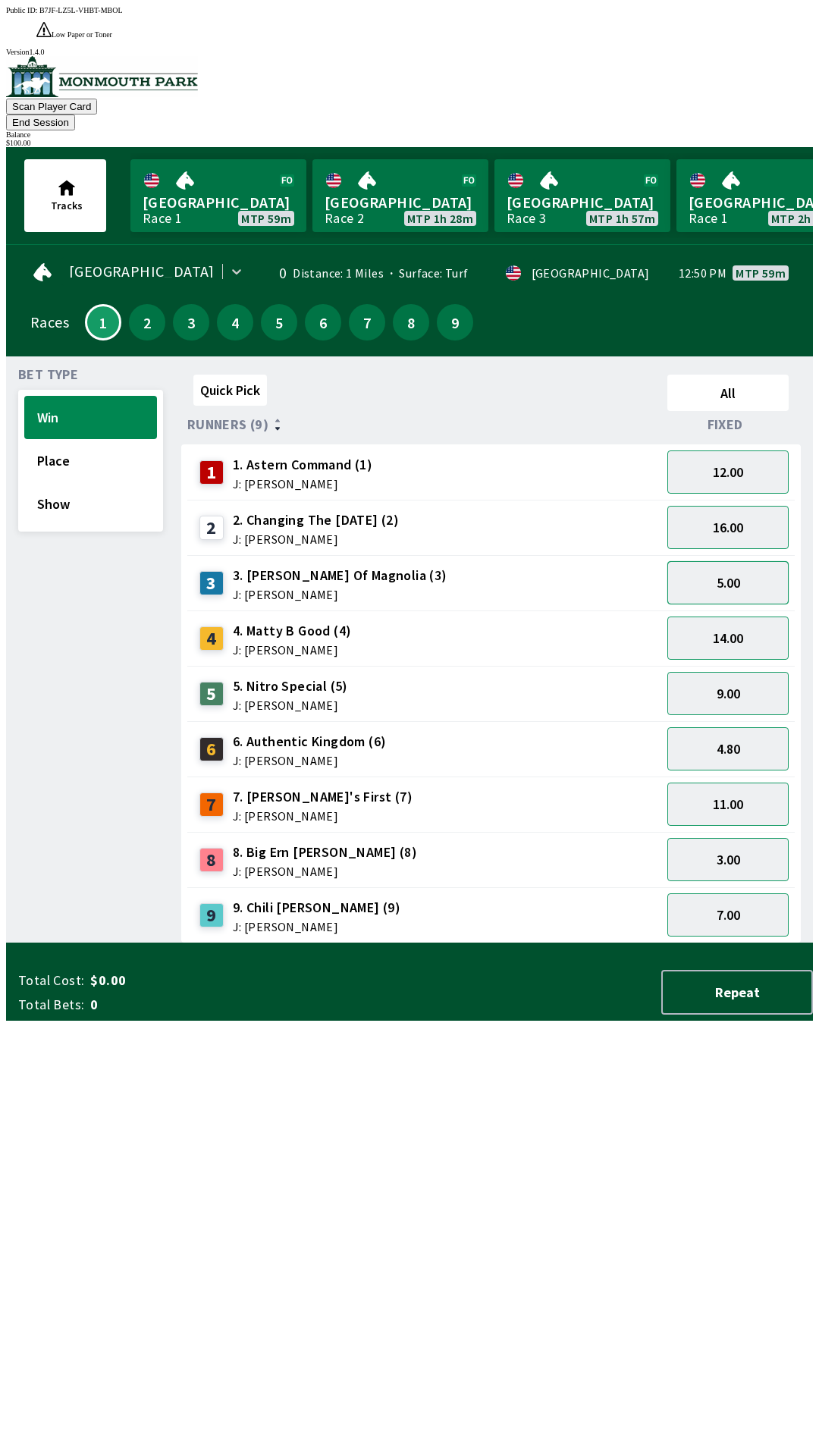
click at [735, 561] on button "5.00" at bounding box center [728, 582] width 121 height 43
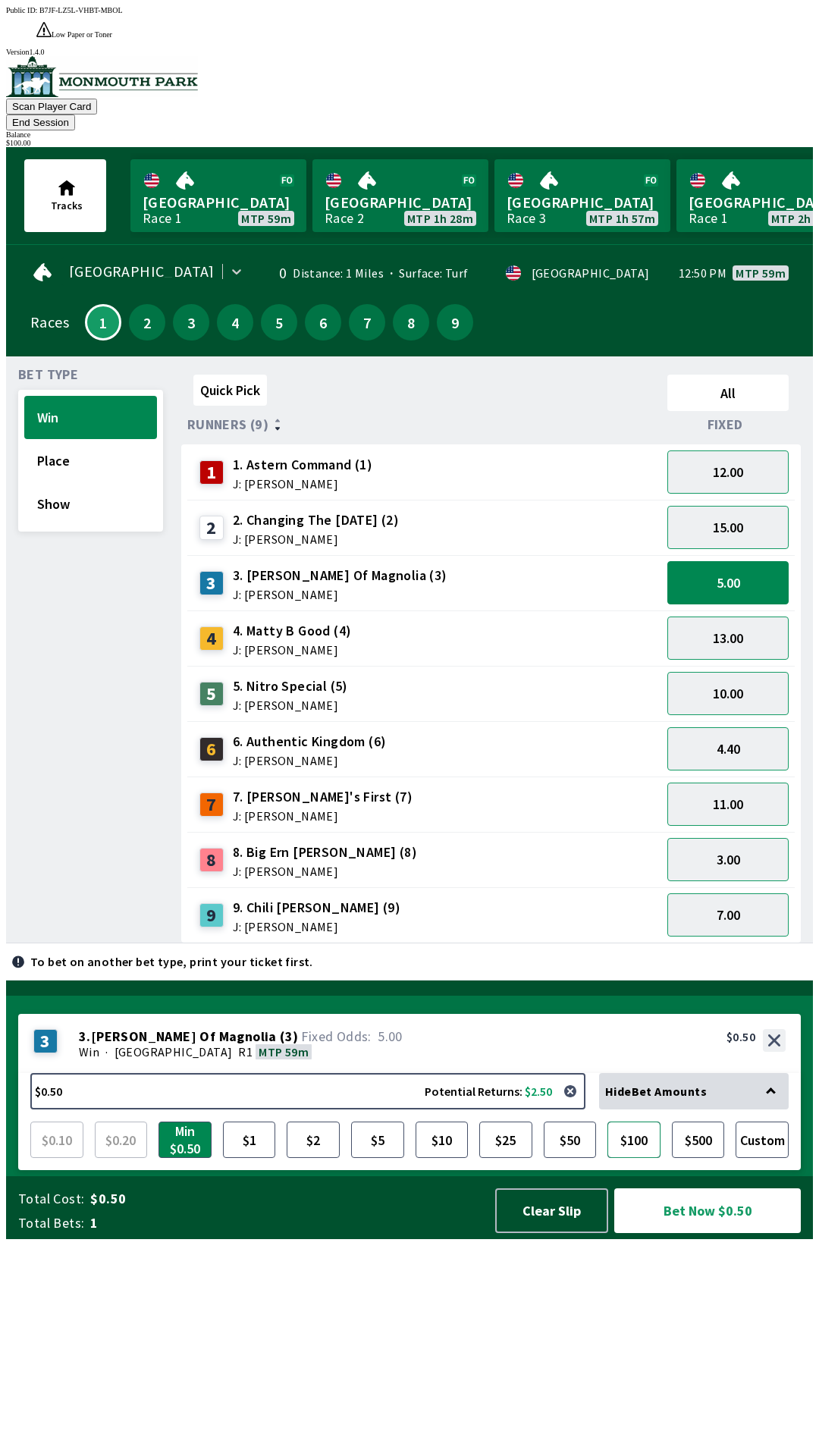
click at [645, 1158] on button "$100" at bounding box center [634, 1139] width 53 height 37
click at [718, 1233] on button "Bet Now $100.00" at bounding box center [707, 1211] width 187 height 45
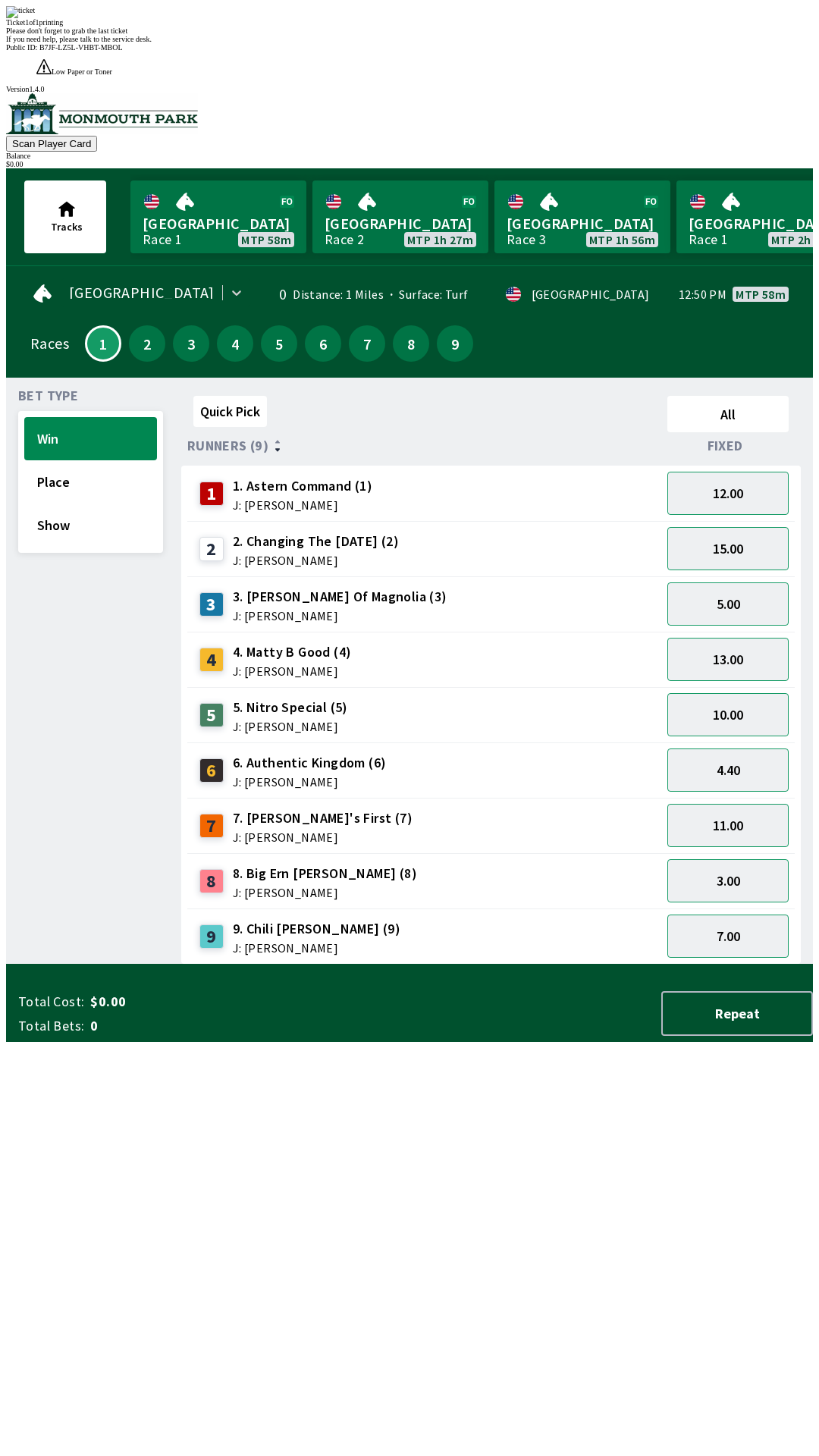
click at [485, 43] on div "Ticket 1 of 1 printing Please don't forget to grab the last ticket If you need …" at bounding box center [410, 25] width 806 height 38
click at [497, 35] on div "Please don't forget to grab the last ticket" at bounding box center [410, 30] width 806 height 9
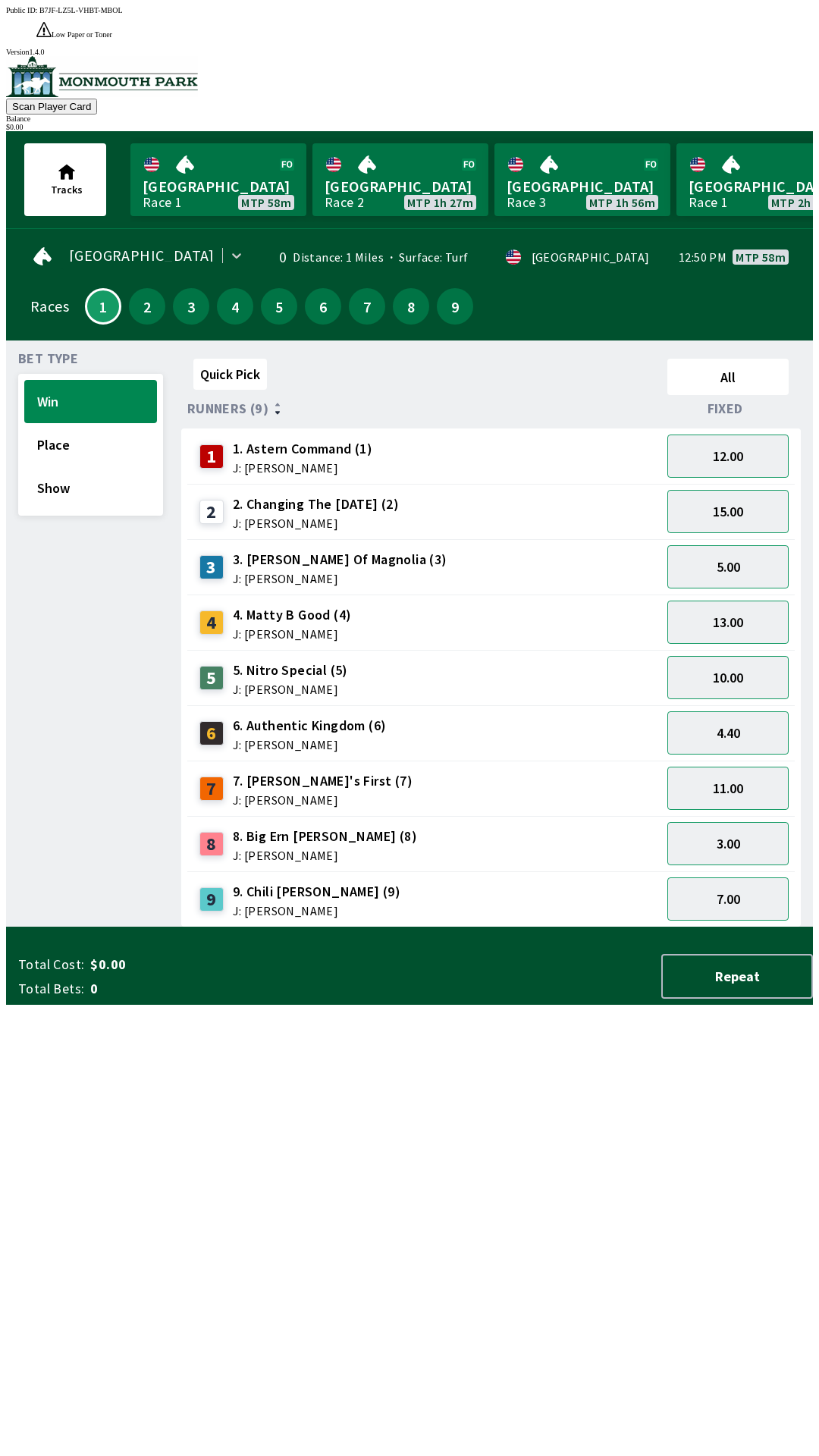
click at [535, 928] on div "Quick Pick All Runners (9) Fixed 1 1. Astern Command (1) J: [PERSON_NAME] 12.00…" at bounding box center [497, 640] width 631 height 575
click at [144, 288] on button "2" at bounding box center [147, 306] width 37 height 37
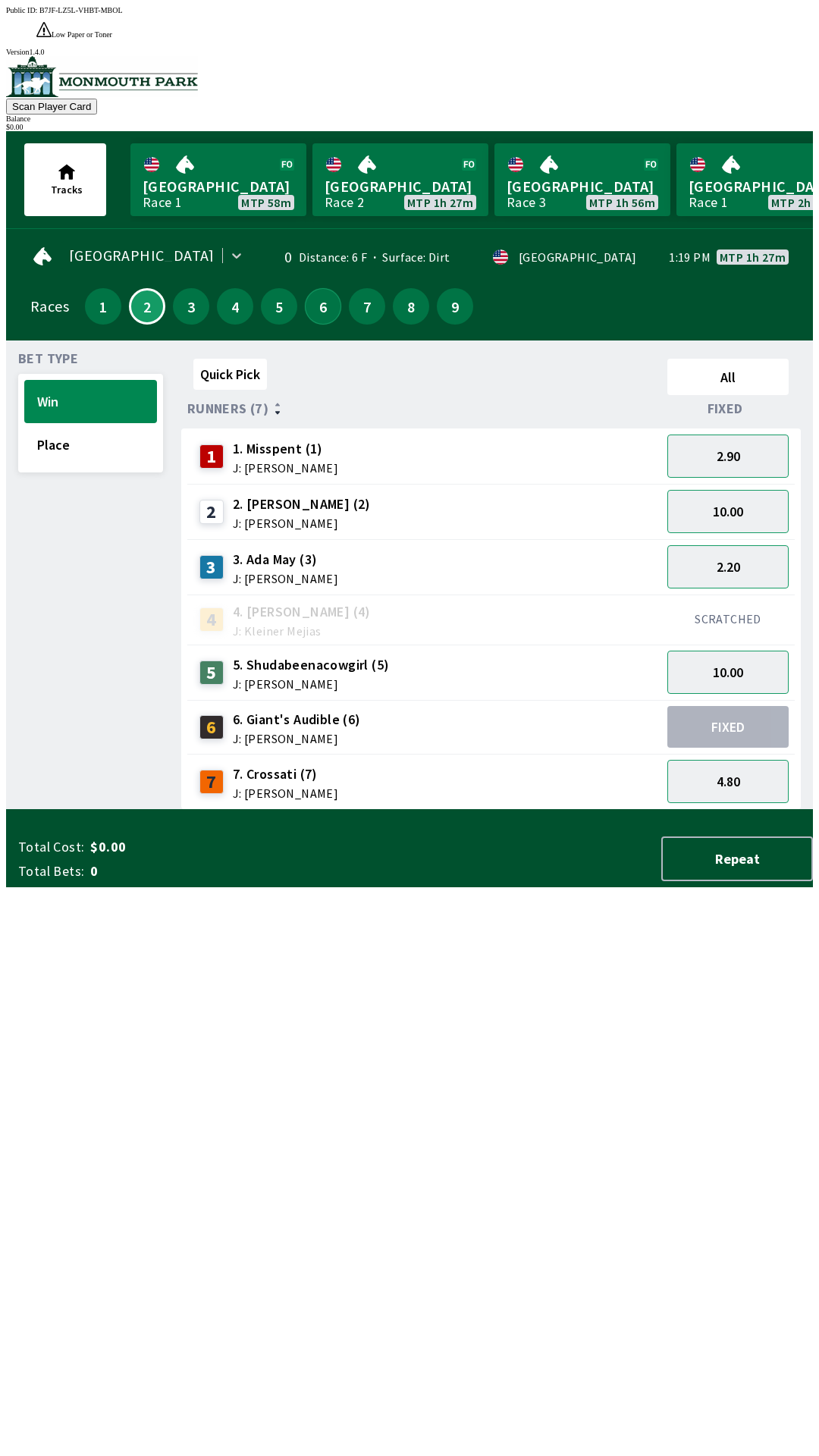
click at [321, 288] on button "6" at bounding box center [323, 306] width 37 height 37
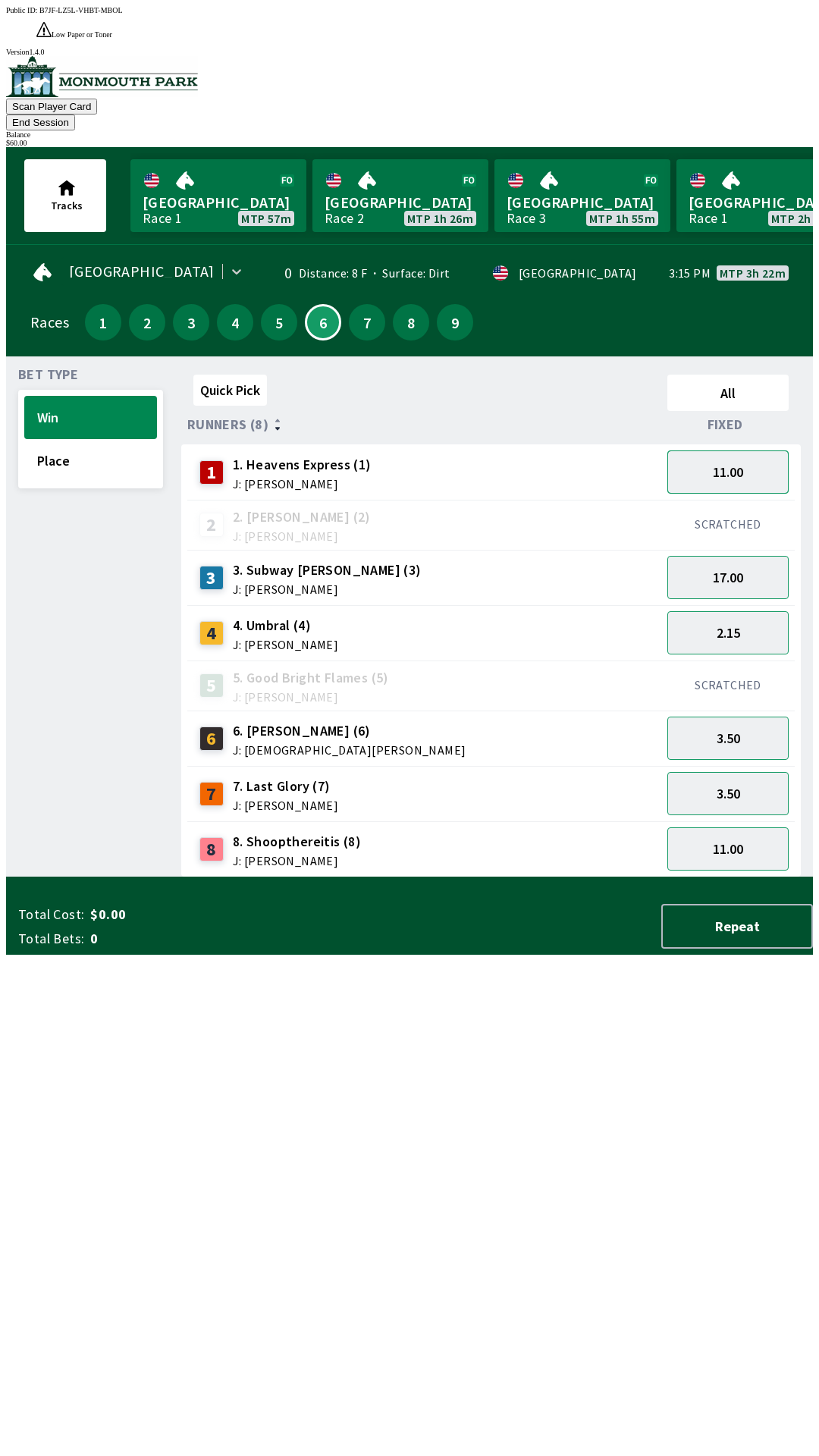
click at [740, 450] on button "11.00" at bounding box center [728, 471] width 121 height 43
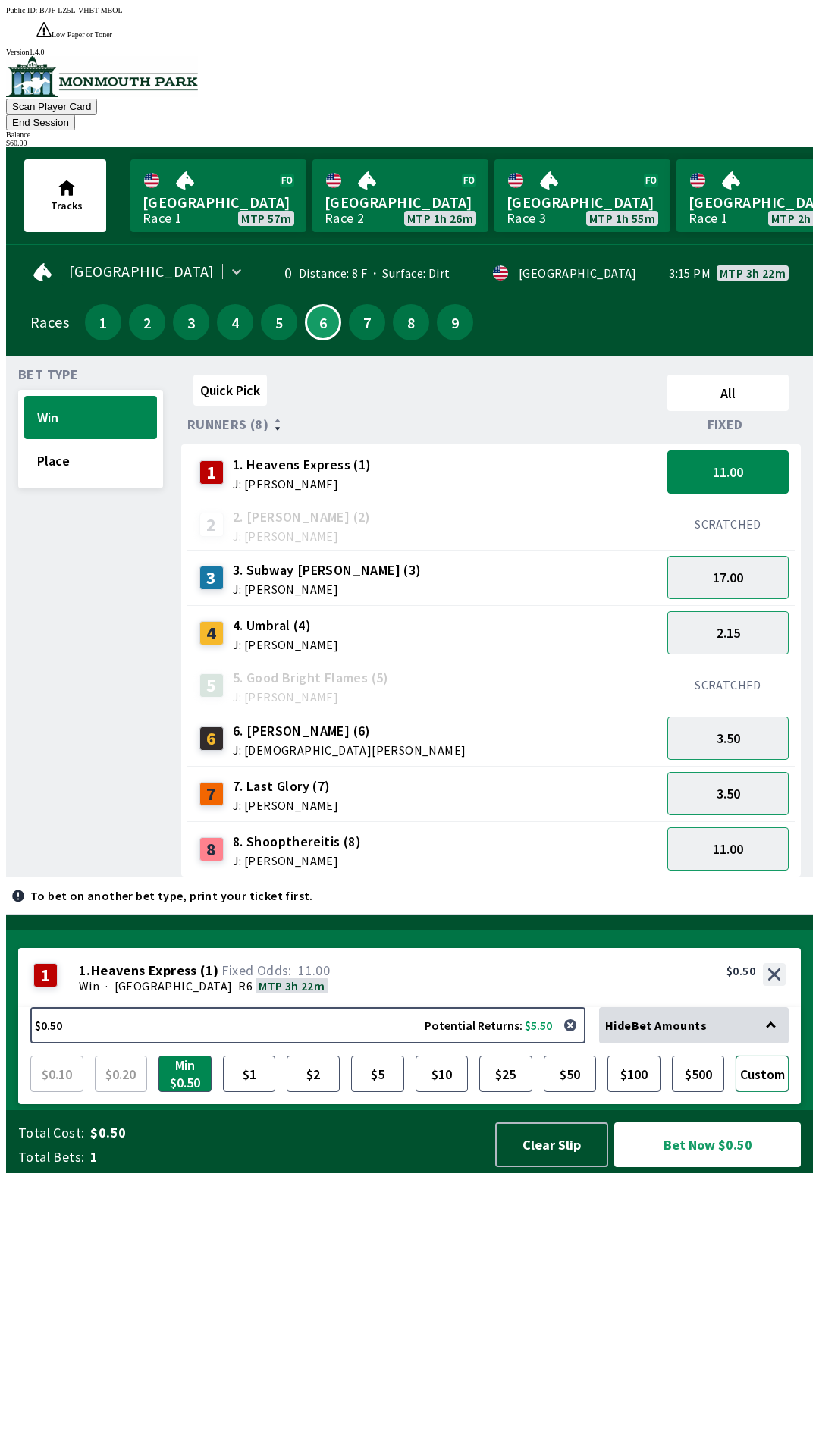
click at [767, 1092] on button "Custom" at bounding box center [762, 1074] width 53 height 37
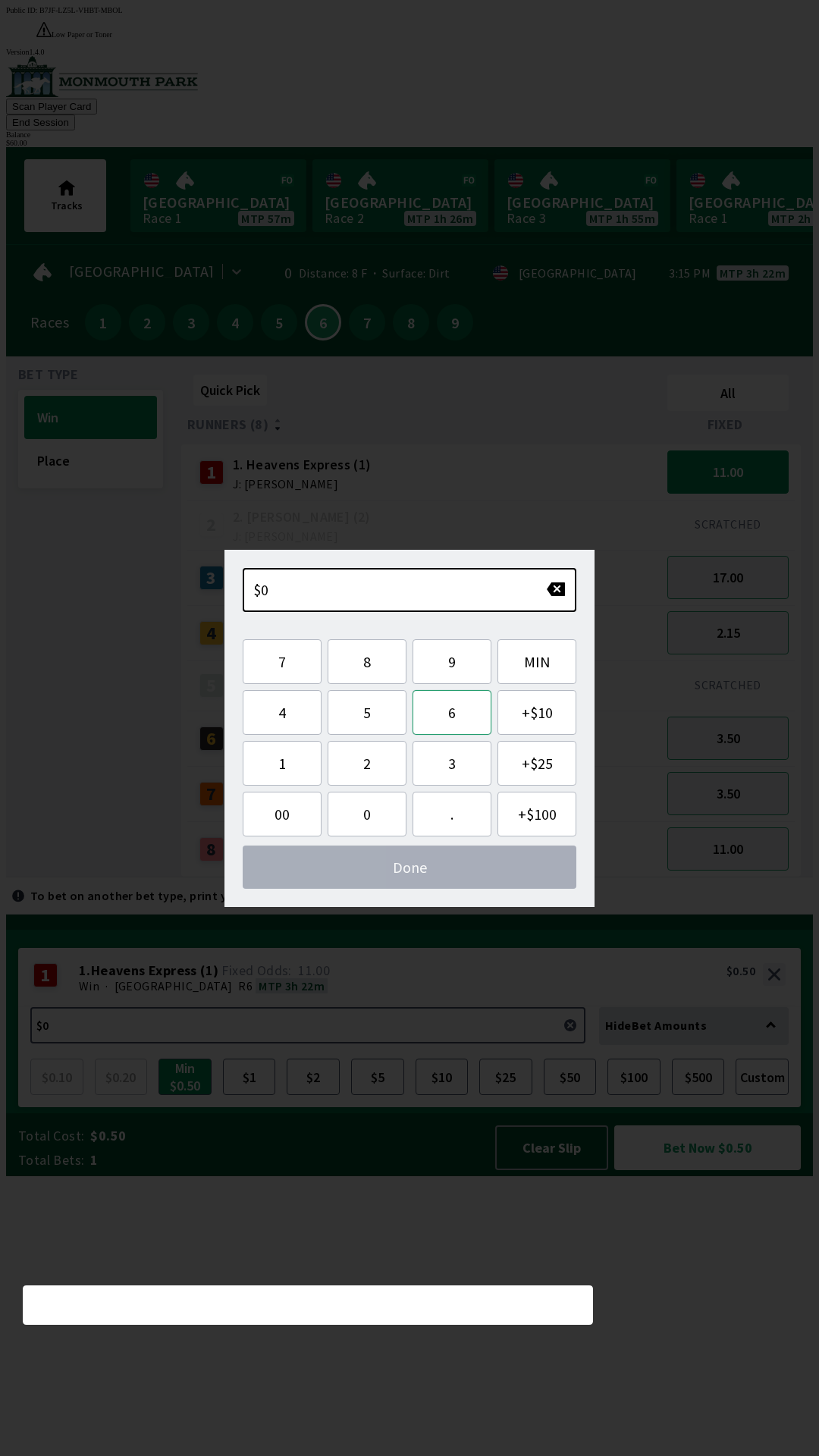
click at [466, 717] on button "6" at bounding box center [452, 712] width 79 height 45
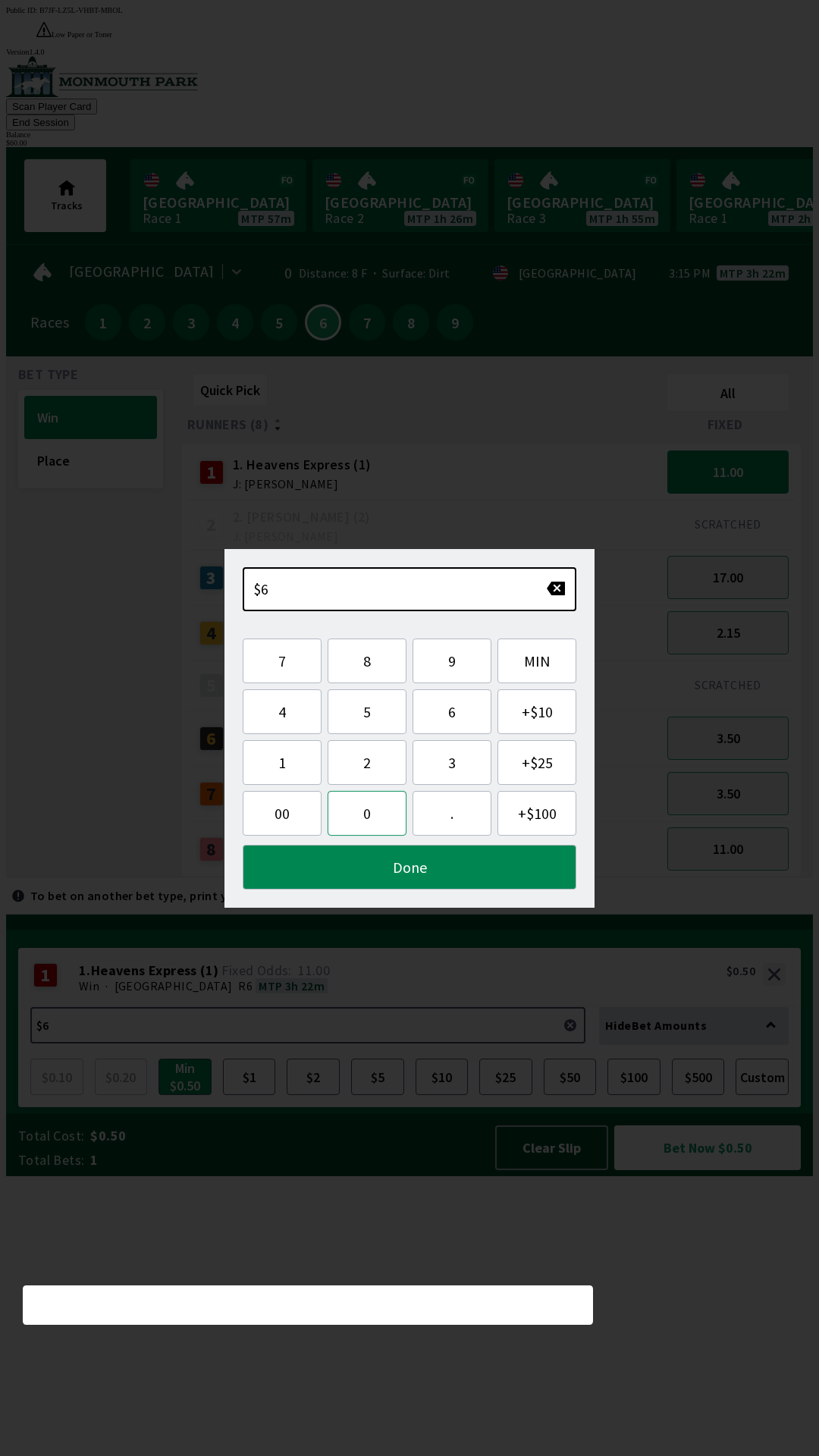
click at [377, 819] on button "0" at bounding box center [367, 813] width 79 height 45
click at [457, 867] on button "Done" at bounding box center [410, 867] width 334 height 45
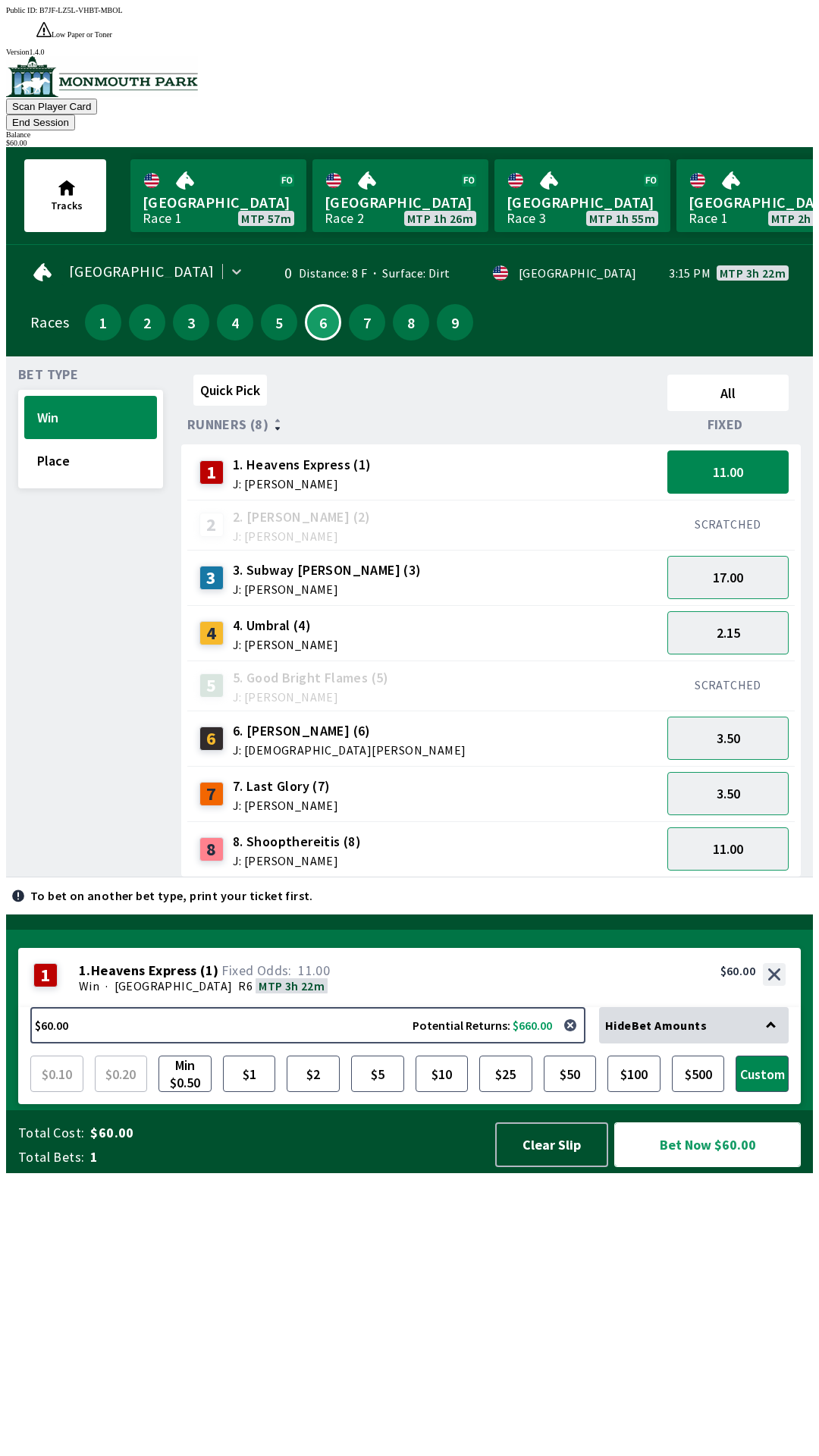
click at [735, 1167] on button "Bet Now $60.00" at bounding box center [707, 1144] width 187 height 45
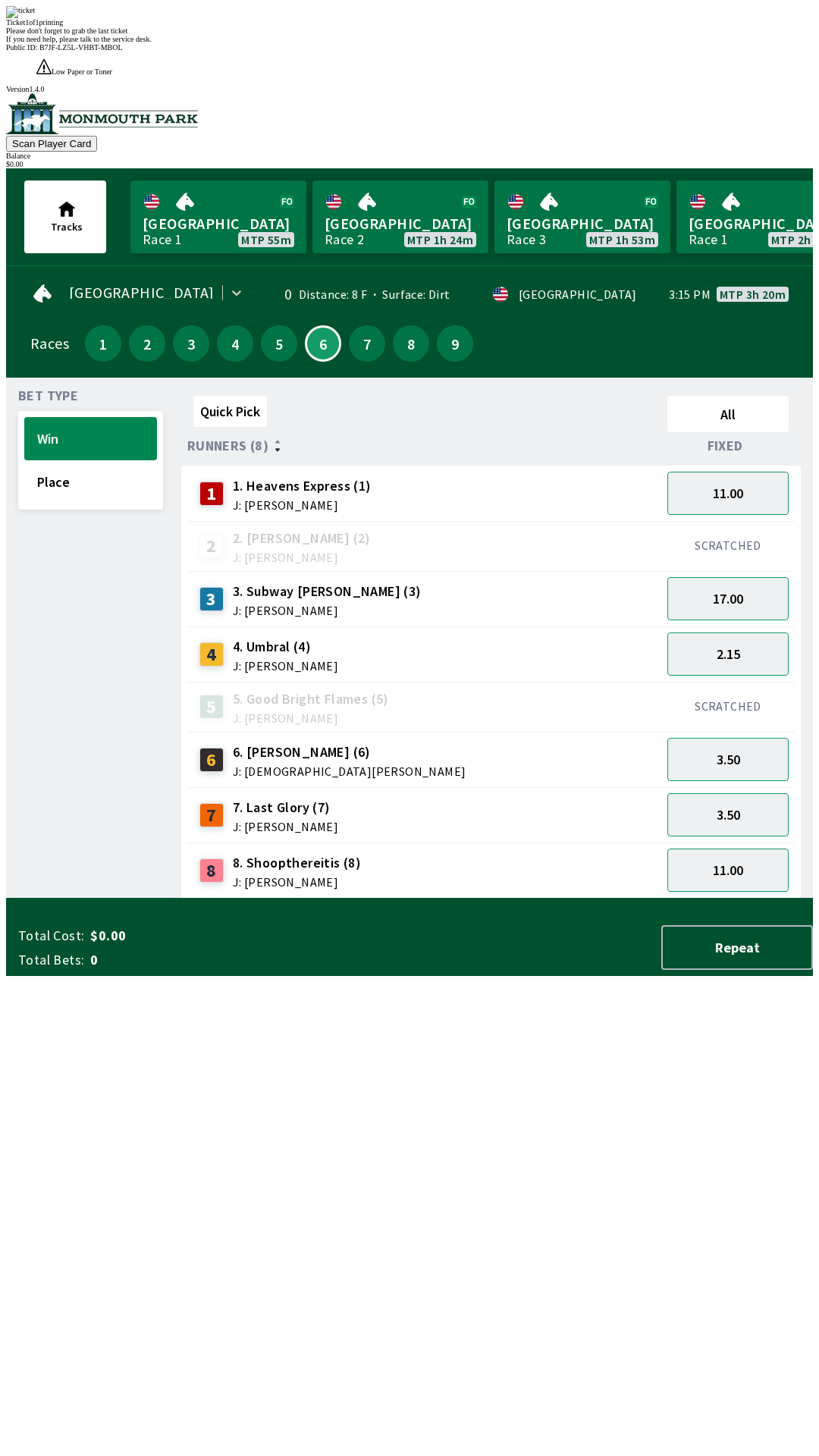
click at [531, 974] on div "Ticket 1 of 1 printing Please don't forget to grab the last ticket If you need …" at bounding box center [410, 734] width 806 height 1456
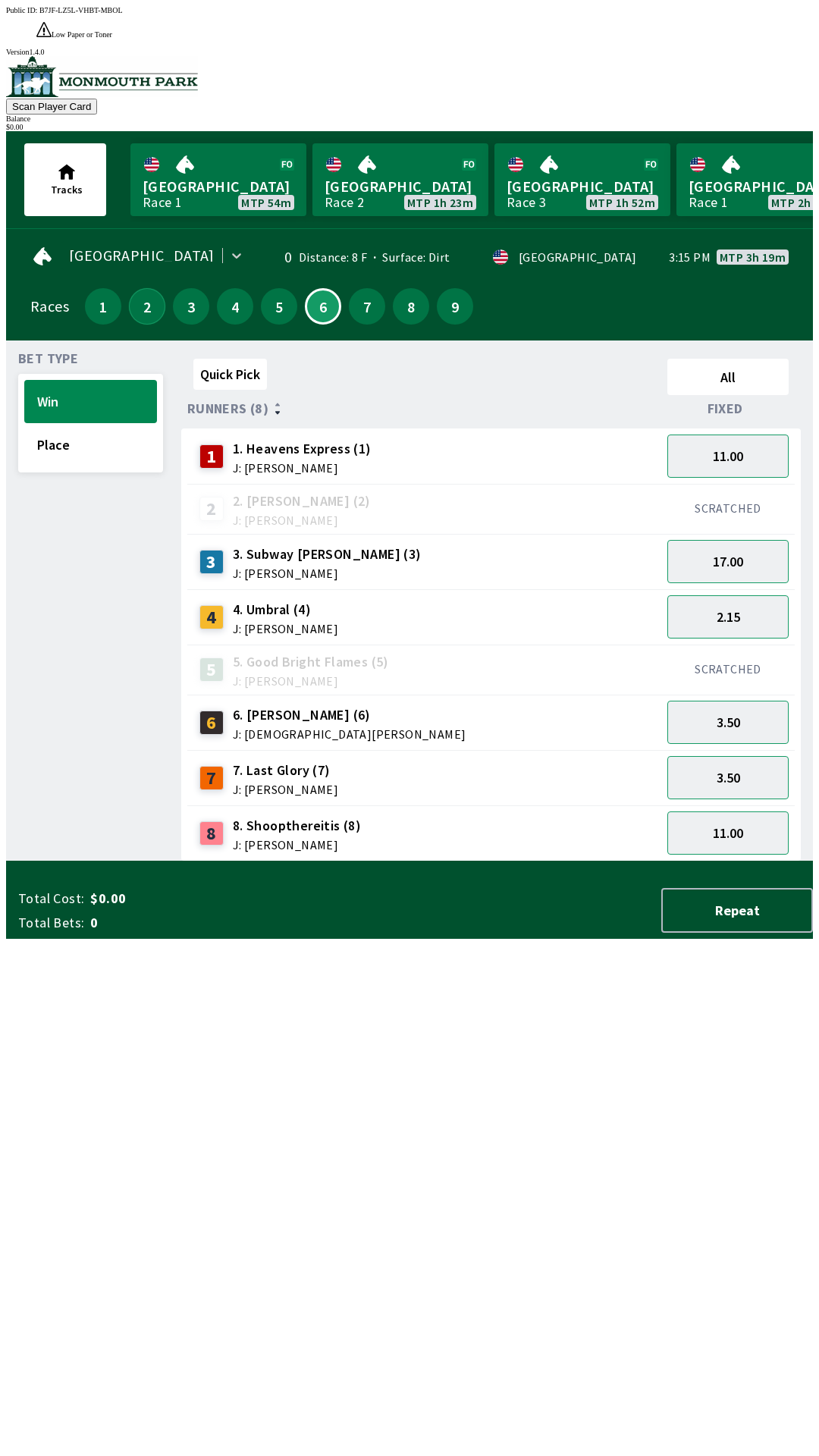
click at [129, 288] on button "2" at bounding box center [147, 306] width 37 height 37
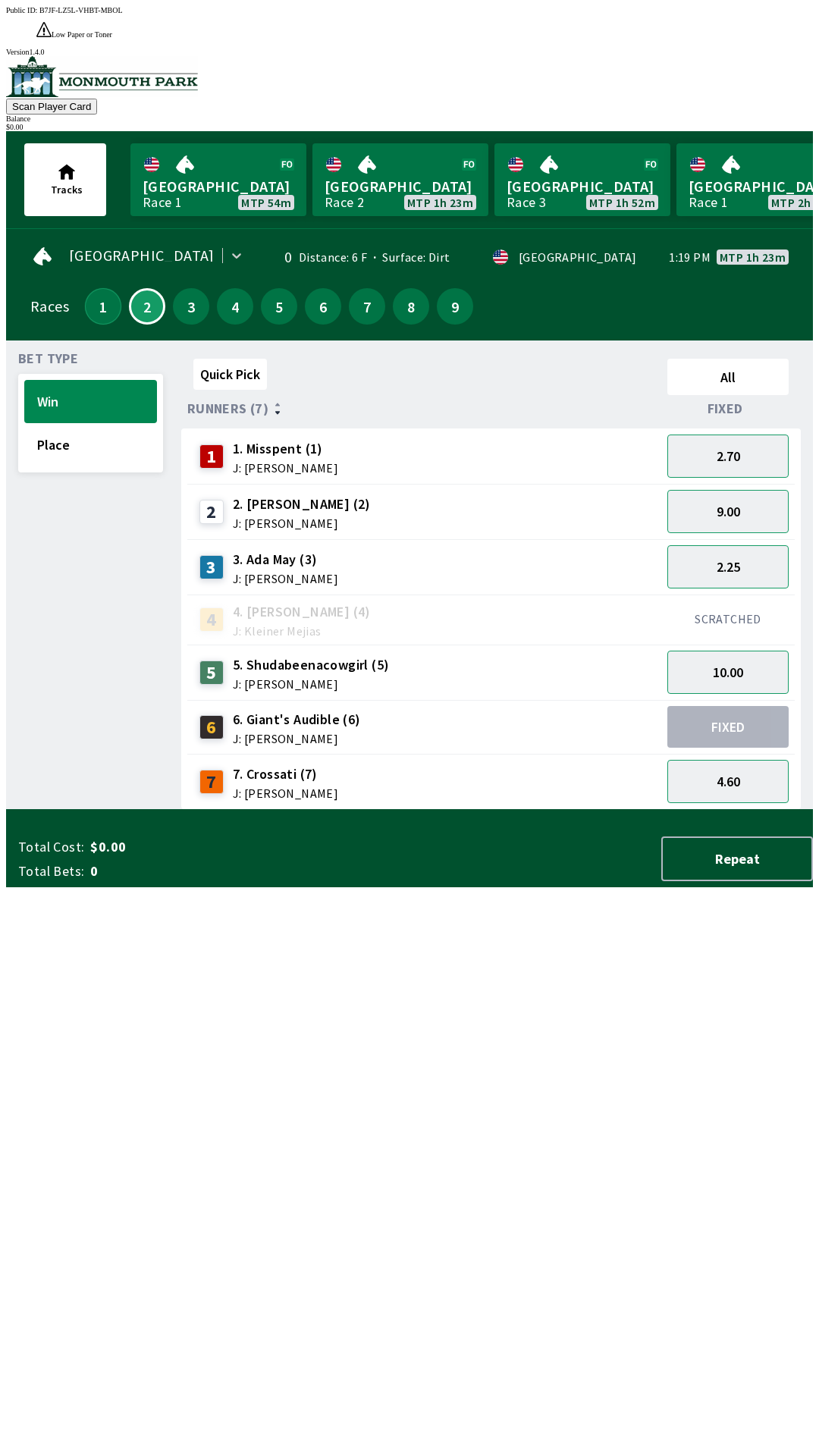
click at [100, 288] on button "1" at bounding box center [103, 306] width 37 height 37
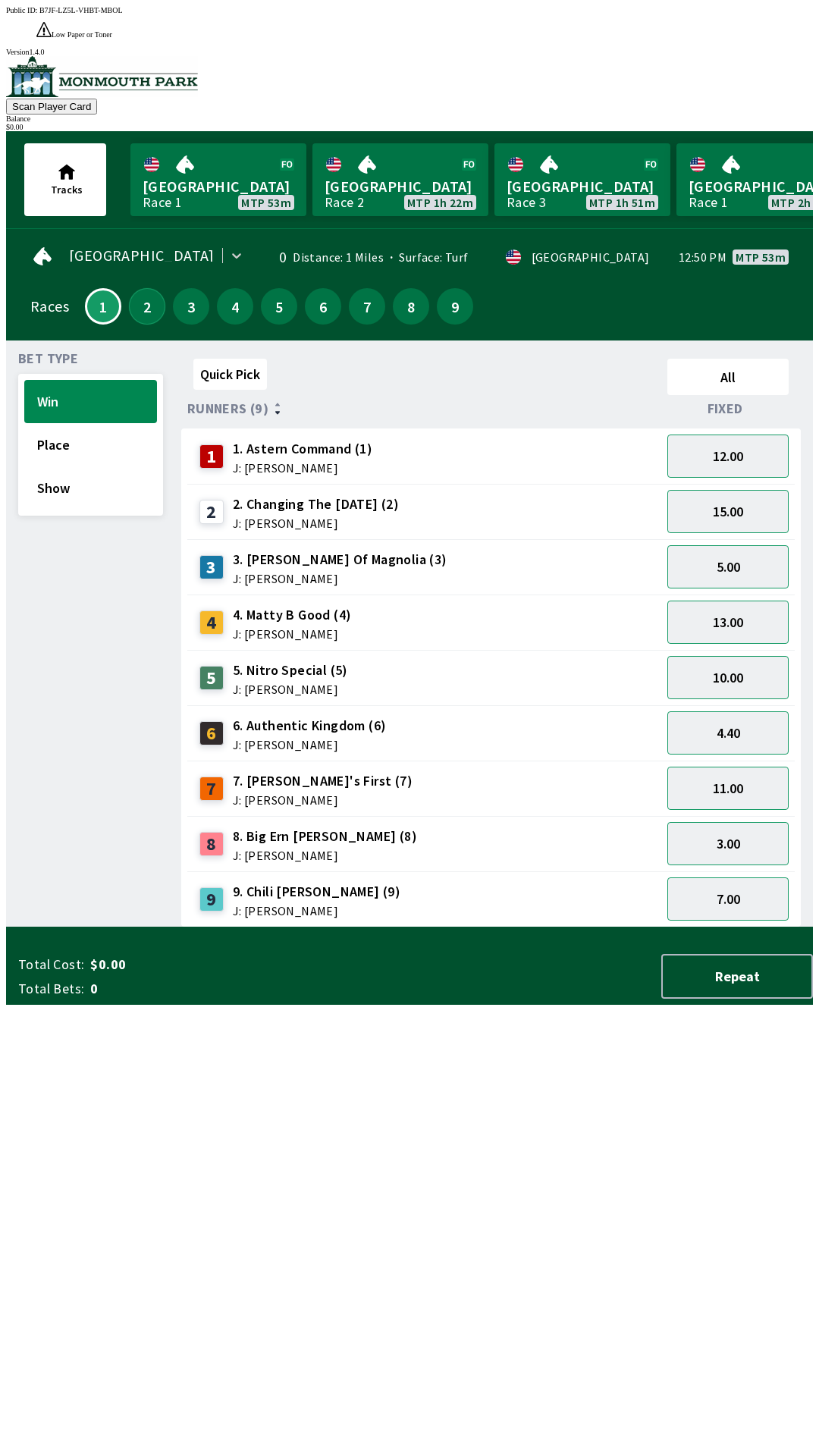
click at [135, 288] on button "2" at bounding box center [147, 306] width 37 height 37
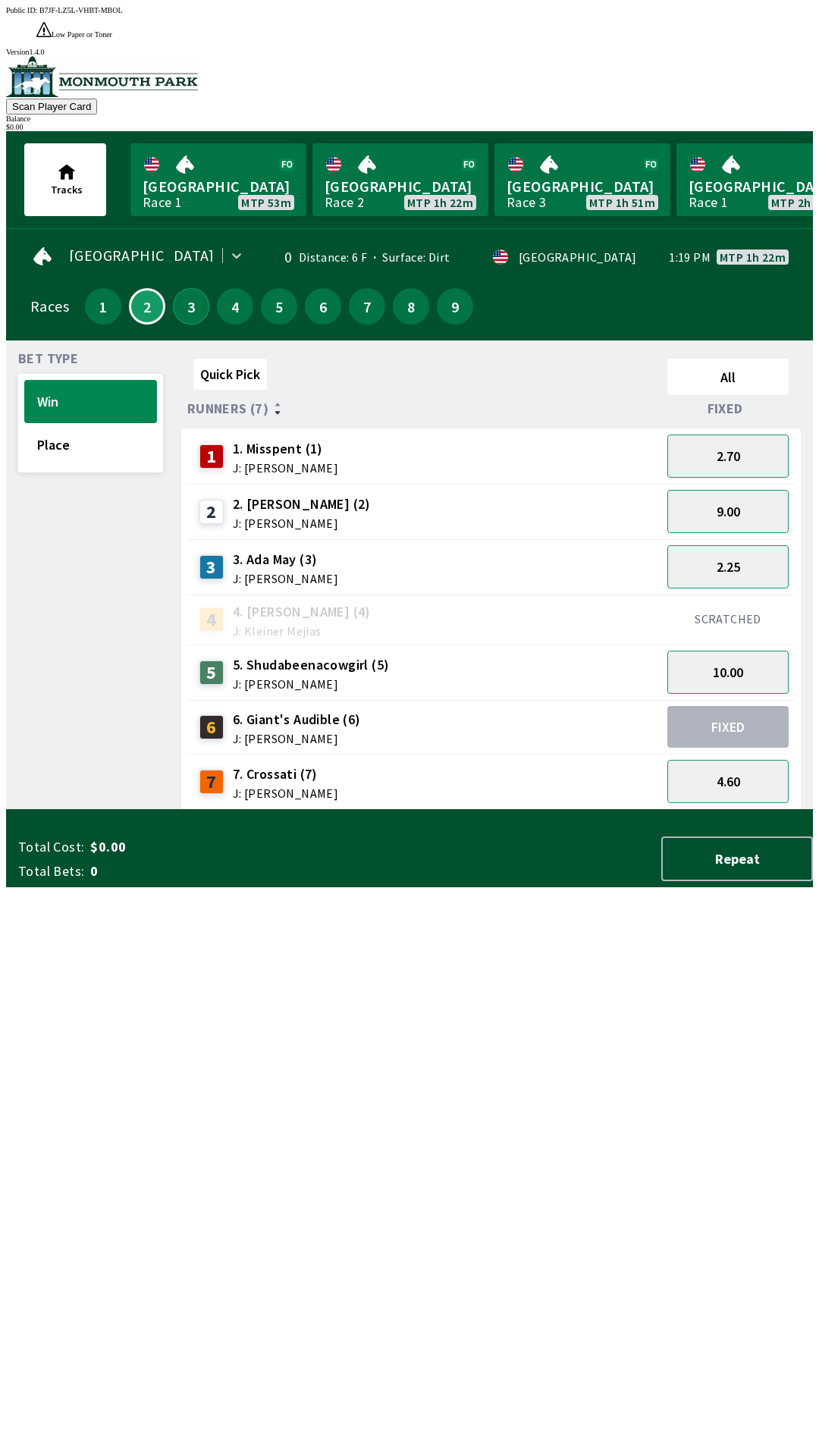
click at [196, 288] on button "3" at bounding box center [191, 306] width 37 height 37
